Goal: Task Accomplishment & Management: Manage account settings

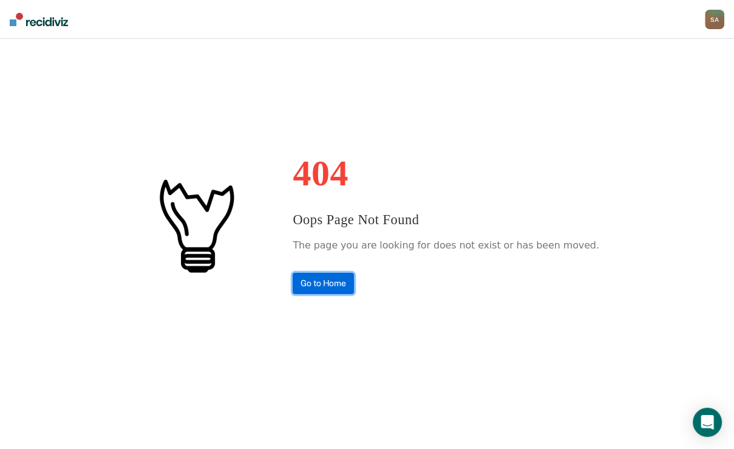
click at [330, 294] on link "Go to Home" at bounding box center [323, 283] width 61 height 21
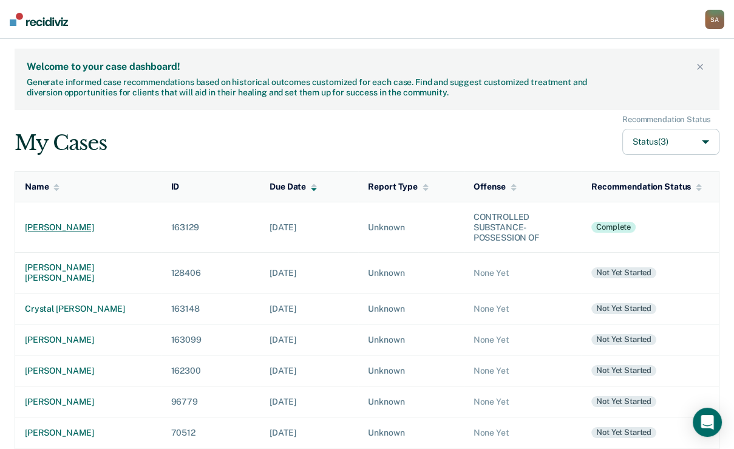
click at [38, 233] on div "[PERSON_NAME]" at bounding box center [88, 227] width 126 height 10
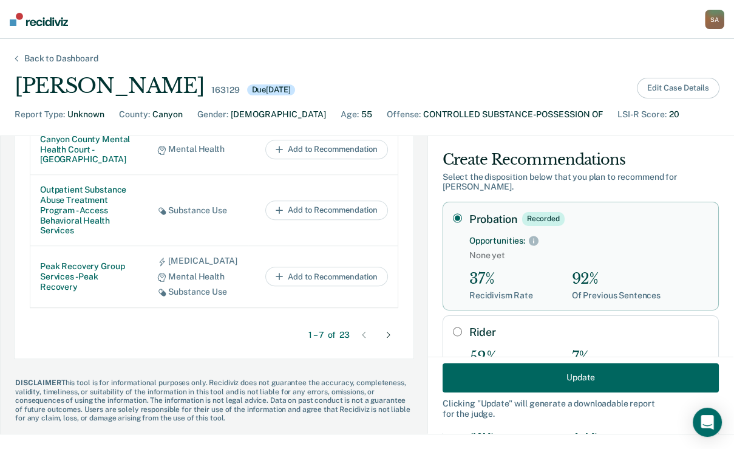
click at [667, 98] on button "Edit Case Details" at bounding box center [678, 88] width 83 height 21
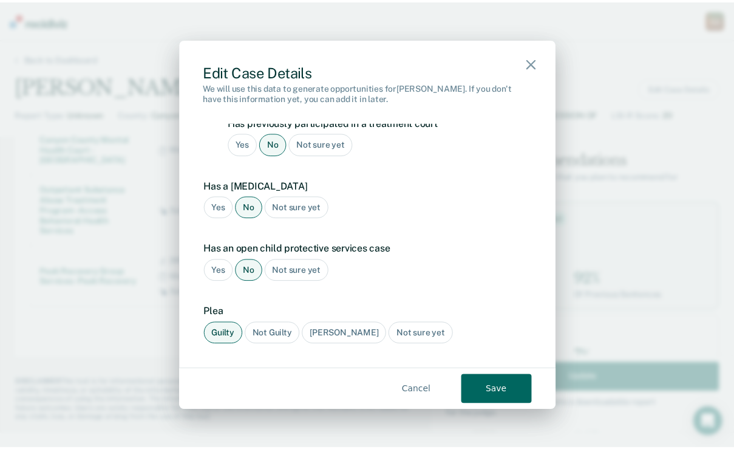
scroll to position [1426, 0]
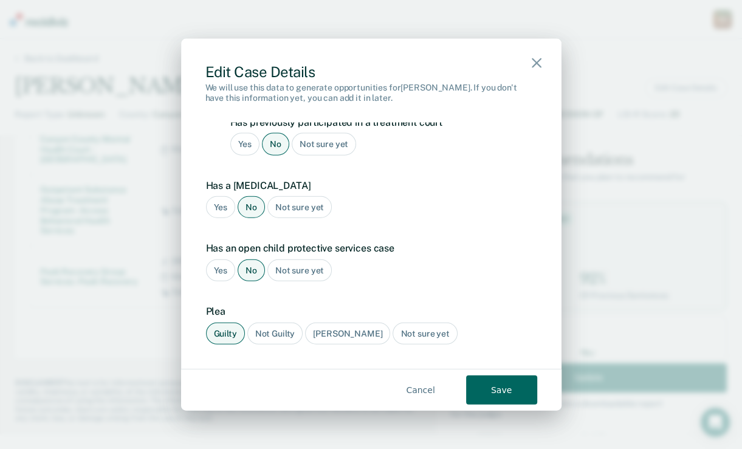
click at [456, 398] on button "Cancel" at bounding box center [420, 389] width 71 height 29
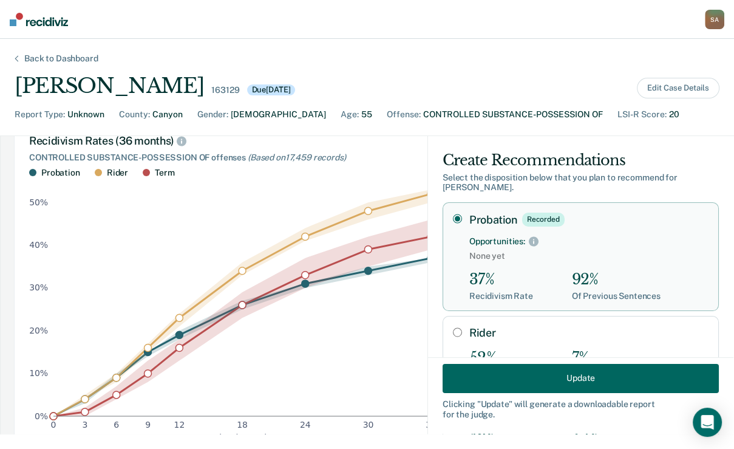
scroll to position [0, 0]
